Goal: Information Seeking & Learning: Learn about a topic

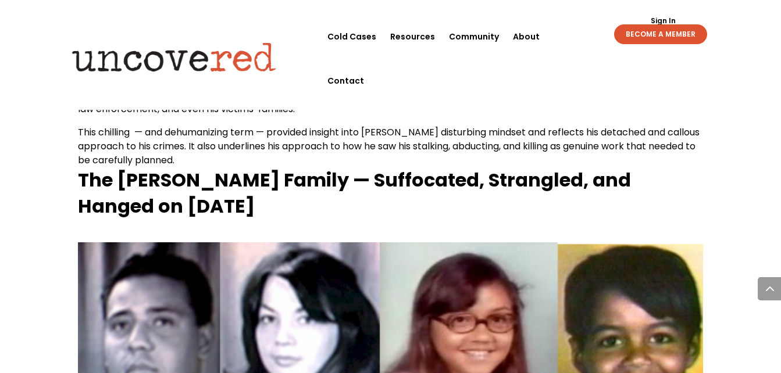
scroll to position [1319, 0]
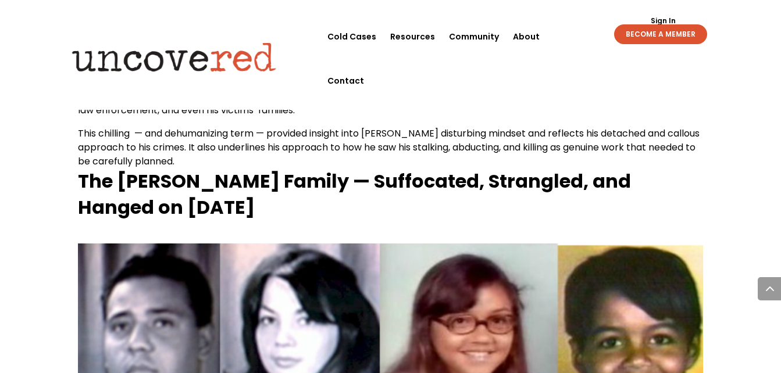
drag, startPoint x: 77, startPoint y: 136, endPoint x: 238, endPoint y: 158, distance: 162.7
copy strong "The [PERSON_NAME] Family — Suffocated, Strangled, and Hanged on [DATE]"
click at [322, 172] on h3 "The [PERSON_NAME] Family — Suffocated, Strangled, and Hanged on [DATE]" at bounding box center [390, 198] width 625 height 58
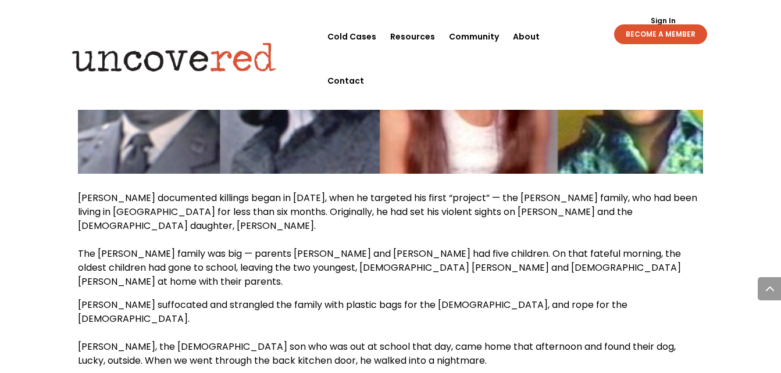
scroll to position [1614, 0]
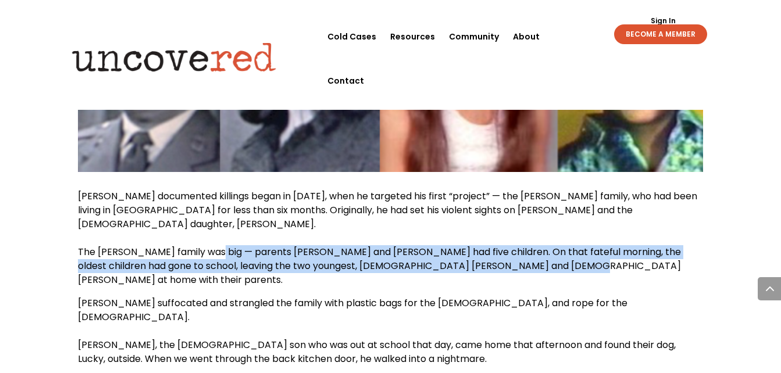
drag, startPoint x: 209, startPoint y: 194, endPoint x: 548, endPoint y: 206, distance: 338.8
click at [548, 206] on p "[PERSON_NAME] documented killings began in [DATE], when he targeted his first “…" at bounding box center [390, 243] width 625 height 107
copy span "parents [PERSON_NAME] and [PERSON_NAME] had five children. On that fateful morn…"
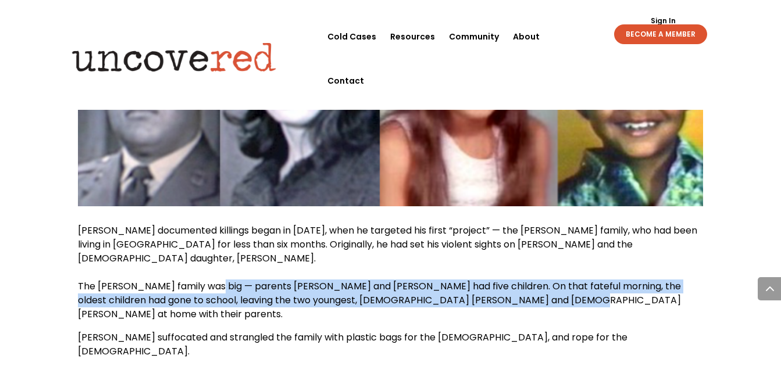
scroll to position [1580, 0]
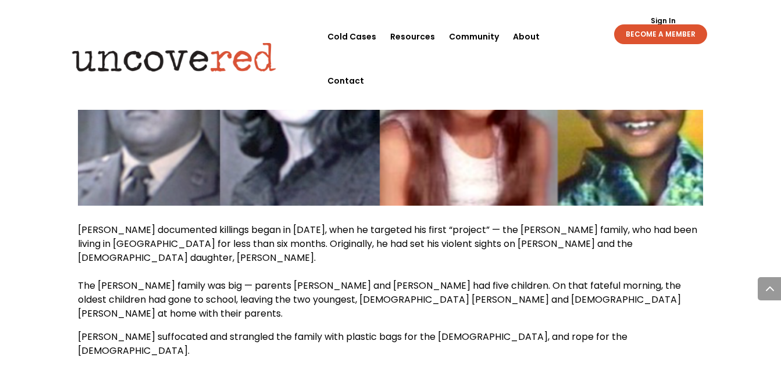
click at [689, 330] on p "[PERSON_NAME] suffocated and strangled the family with plastic bags for the [DE…" at bounding box center [390, 379] width 625 height 98
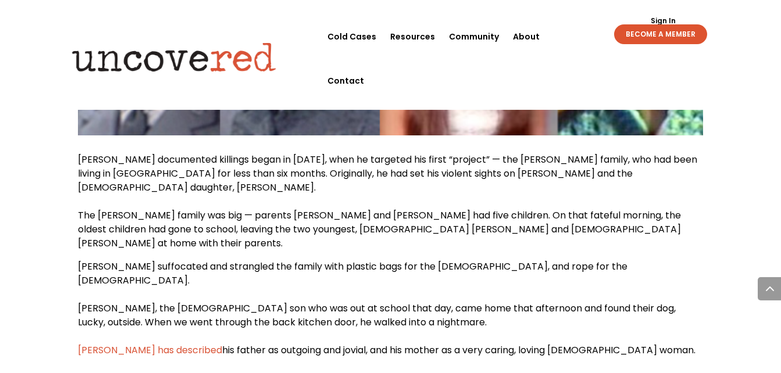
scroll to position [1651, 0]
click at [141, 259] on span "[PERSON_NAME] suffocated and strangled the family with plastic bags for the [DE…" at bounding box center [353, 272] width 550 height 27
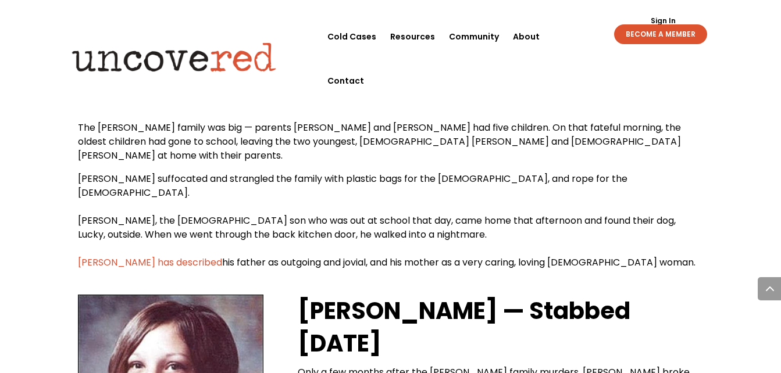
scroll to position [1739, 0]
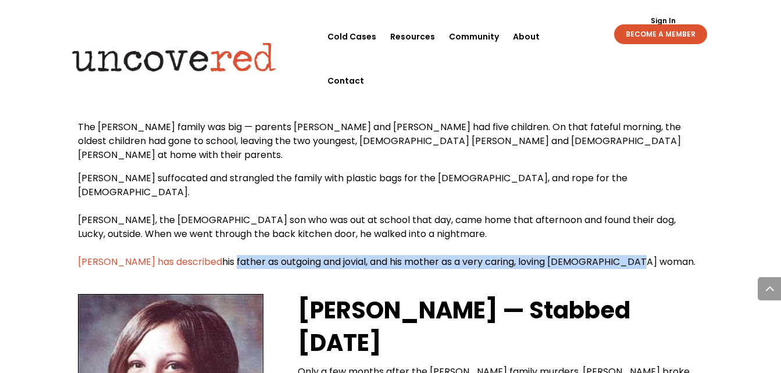
drag, startPoint x: 197, startPoint y: 176, endPoint x: 624, endPoint y: 180, distance: 427.0
click at [624, 180] on p "[PERSON_NAME] suffocated and strangled the family with plastic bags for the [DE…" at bounding box center [390, 221] width 625 height 98
drag, startPoint x: 183, startPoint y: 180, endPoint x: 610, endPoint y: 181, distance: 427.6
click at [610, 181] on p "[PERSON_NAME] suffocated and strangled the family with plastic bags for the [DE…" at bounding box center [390, 221] width 625 height 98
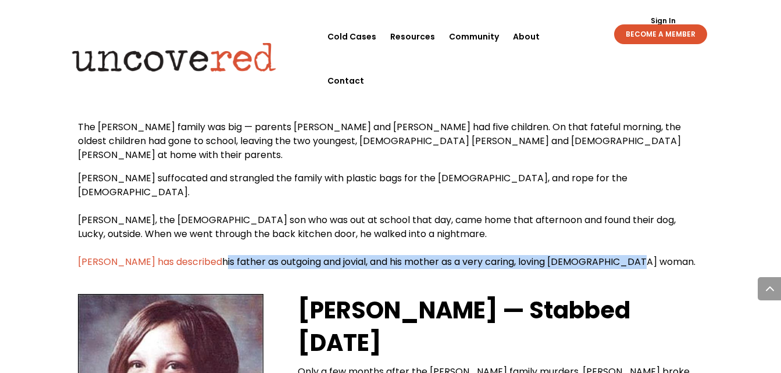
copy span "his father as outgoing and jovial, and his mother as a very caring, loving [DEM…"
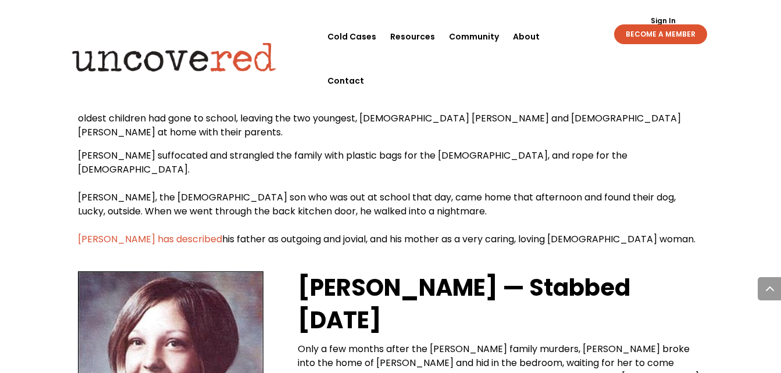
scroll to position [1762, 0]
drag, startPoint x: 299, startPoint y: 205, endPoint x: 368, endPoint y: 235, distance: 75.3
click at [368, 271] on h2 "[PERSON_NAME] — Stabbed [DATE]" at bounding box center [500, 306] width 405 height 71
copy strong "[PERSON_NAME] — Stabbed [DATE]"
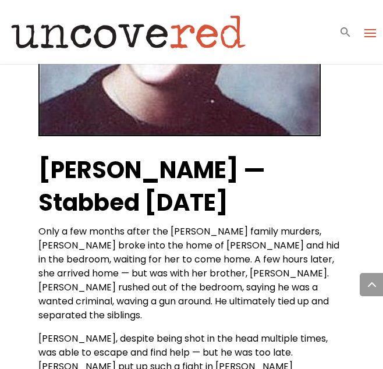
scroll to position [2261, 0]
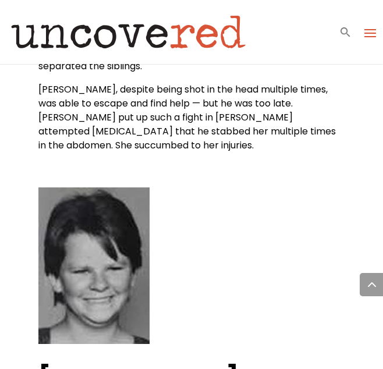
scroll to position [2577, 0]
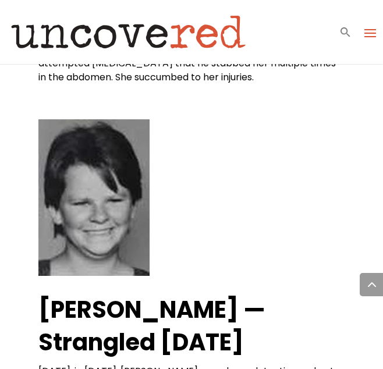
drag, startPoint x: 37, startPoint y: 194, endPoint x: 328, endPoint y: 229, distance: 292.4
copy strong "[PERSON_NAME] — Strangled [DATE]"
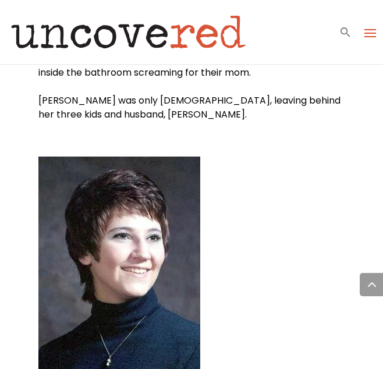
scroll to position [3048, 0]
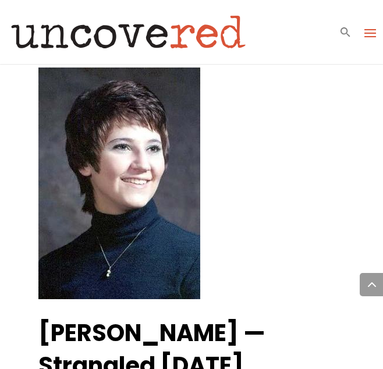
drag, startPoint x: 29, startPoint y: 215, endPoint x: 95, endPoint y: 280, distance: 93.0
copy strong "[PERSON_NAME] — Strangled [DATE]"
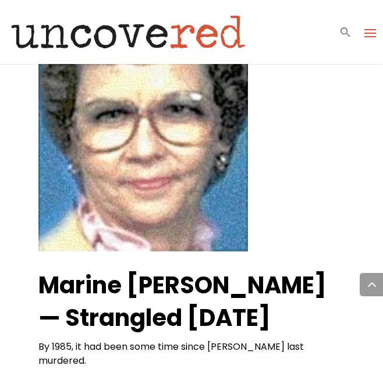
scroll to position [3895, 0]
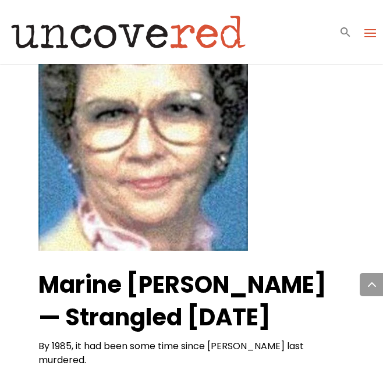
drag, startPoint x: 37, startPoint y: 183, endPoint x: 317, endPoint y: 217, distance: 282.4
copy strong "Marine [PERSON_NAME] — Strangled [DATE]"
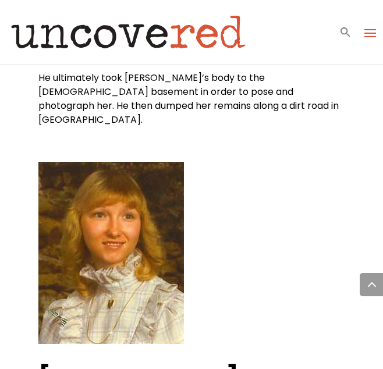
scroll to position [4356, 0]
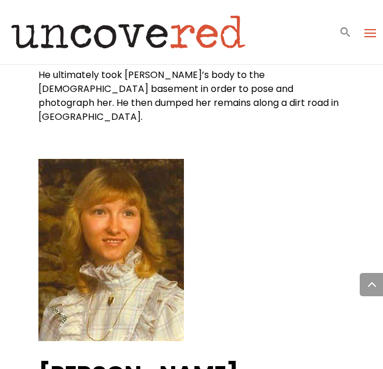
drag, startPoint x: 32, startPoint y: 243, endPoint x: 109, endPoint y: 308, distance: 101.1
copy strong "[PERSON_NAME] — Strangled [DATE]"
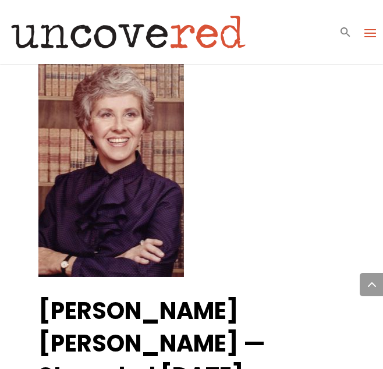
scroll to position [5128, 0]
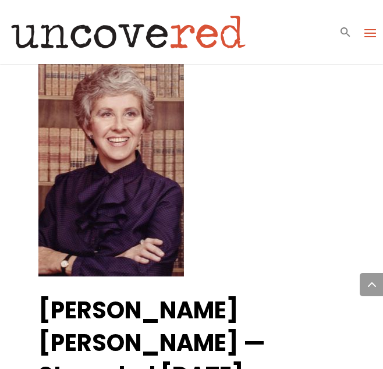
drag, startPoint x: 39, startPoint y: 172, endPoint x: 225, endPoint y: 234, distance: 196.3
click at [225, 294] on h2 "[PERSON_NAME] [PERSON_NAME] — Strangled [DATE]" at bounding box center [191, 346] width 306 height 104
copy h2 "[PERSON_NAME] [PERSON_NAME] — Strangled [DATE]"
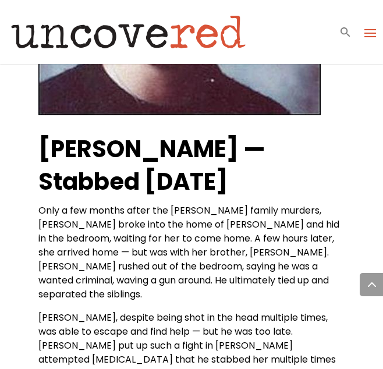
scroll to position [2281, 0]
